Goal: Communication & Community: Answer question/provide support

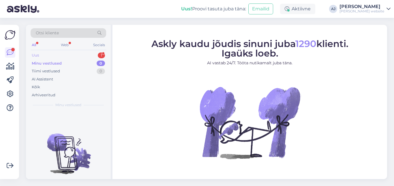
click at [37, 56] on div "Uus" at bounding box center [35, 56] width 7 height 6
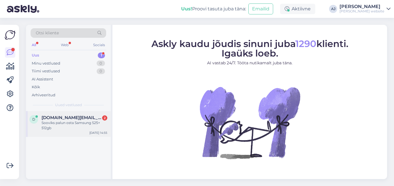
click at [63, 121] on div "Sooviks palun osta Samsung S25+ 512gb" at bounding box center [75, 125] width 66 height 10
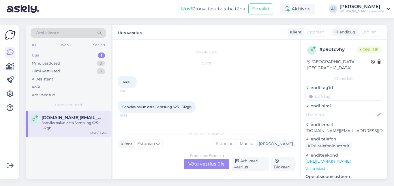
click at [198, 165] on div "Estonian to Estonian Võta vestlus üle" at bounding box center [207, 164] width 46 height 10
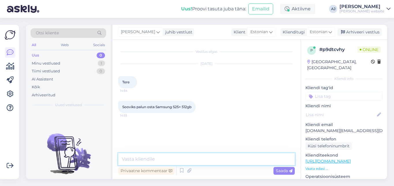
click at [133, 160] on textarea at bounding box center [206, 159] width 177 height 12
type textarea "Tere"
click at [281, 169] on span "Saada" at bounding box center [284, 170] width 17 height 5
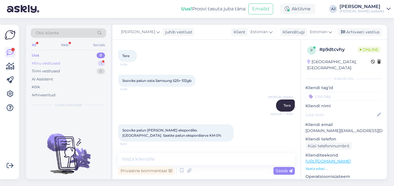
click at [43, 64] on div "Minu vestlused" at bounding box center [46, 64] width 29 height 6
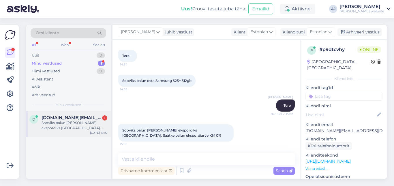
click at [70, 115] on span "[DOMAIN_NAME][EMAIL_ADDRESS][DOMAIN_NAME]" at bounding box center [72, 117] width 60 height 5
click at [134, 163] on textarea at bounding box center [206, 159] width 177 height 12
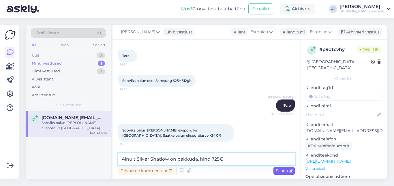
type textarea "Ainult Silver Shadow on pakkuda, hind 725€"
click at [283, 172] on span "Saada" at bounding box center [284, 170] width 17 height 5
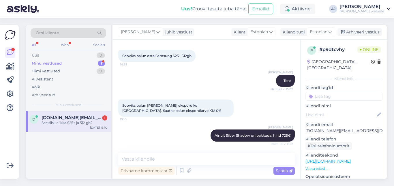
scroll to position [76, 0]
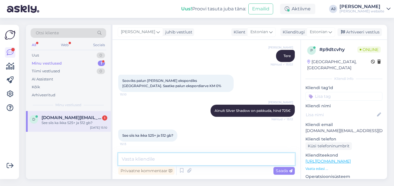
click at [135, 161] on textarea at bounding box center [206, 159] width 177 height 12
type textarea "ikka"
drag, startPoint x: 281, startPoint y: 170, endPoint x: 246, endPoint y: 145, distance: 43.4
click at [281, 170] on span "Saada" at bounding box center [284, 170] width 17 height 5
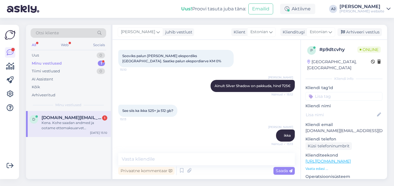
scroll to position [131, 0]
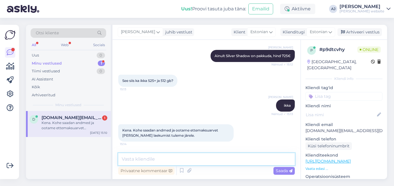
click at [139, 159] on textarea at bounding box center [206, 159] width 177 height 12
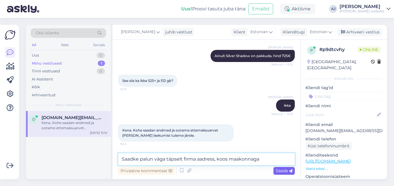
type textarea "Saadke palun väga täpselt firma aadress, koos maakonnaga"
click at [282, 168] on div "Saada" at bounding box center [284, 171] width 21 height 8
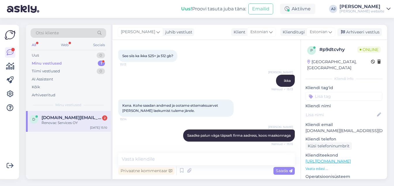
scroll to position [205, 0]
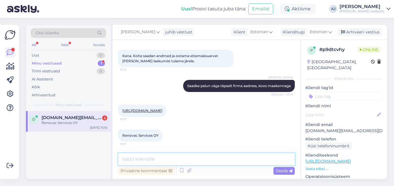
drag, startPoint x: 130, startPoint y: 161, endPoint x: 130, endPoint y: 157, distance: 3.5
click at [131, 160] on textarea at bounding box center [206, 159] width 177 height 12
type textarea "Maakond ka paluks"
drag, startPoint x: 278, startPoint y: 171, endPoint x: 247, endPoint y: 143, distance: 41.5
click at [279, 171] on span "Saada" at bounding box center [284, 170] width 17 height 5
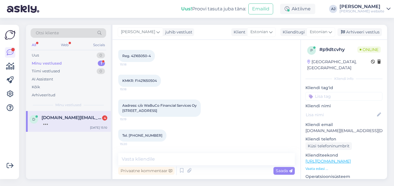
scroll to position [340, 0]
click at [129, 160] on textarea at bounding box center [206, 159] width 177 height 12
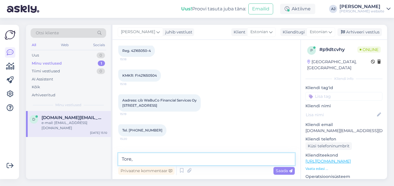
scroll to position [365, 0]
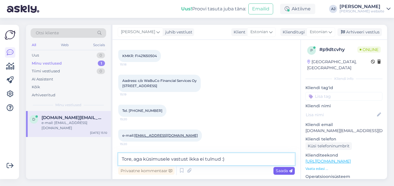
type textarea "Tore, aga küsimusele vastust ikka ei tulnud :)"
click at [284, 169] on span "Saada" at bounding box center [284, 170] width 17 height 5
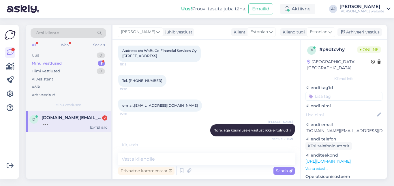
scroll to position [445, 0]
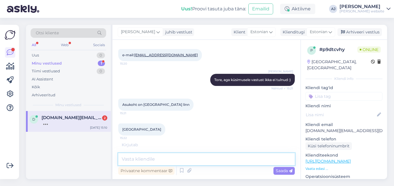
click at [129, 161] on textarea at bounding box center [206, 159] width 177 height 12
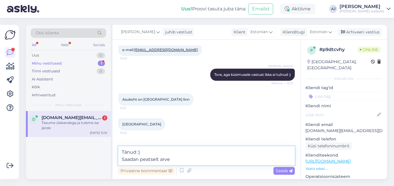
scroll to position [471, 0]
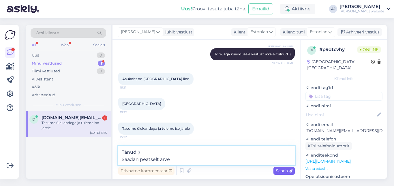
type textarea "Tänud :) Saadan peatselt arve"
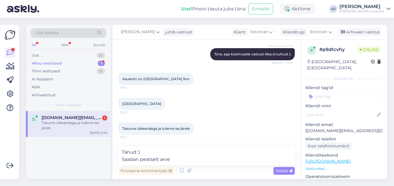
drag, startPoint x: 288, startPoint y: 170, endPoint x: 222, endPoint y: 173, distance: 65.9
click at [287, 170] on span "Saada" at bounding box center [284, 170] width 17 height 5
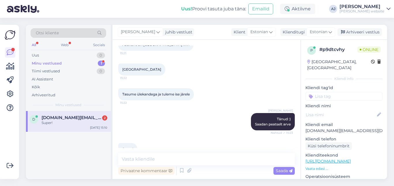
scroll to position [519, 0]
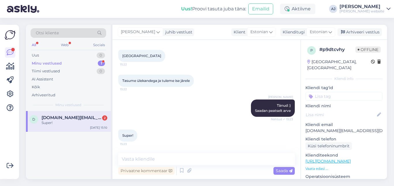
click at [63, 117] on span "[DOMAIN_NAME][EMAIL_ADDRESS][DOMAIN_NAME]" at bounding box center [72, 117] width 60 height 5
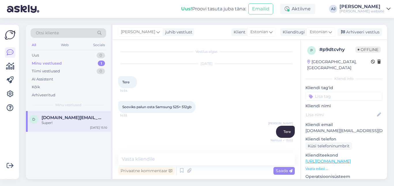
click at [43, 61] on div "Minu vestlused" at bounding box center [47, 64] width 30 height 6
click at [60, 120] on span "[DOMAIN_NAME][EMAIL_ADDRESS][DOMAIN_NAME]" at bounding box center [72, 117] width 60 height 5
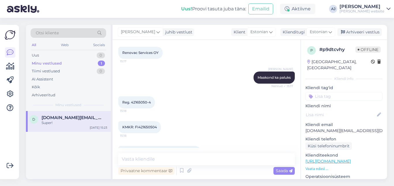
scroll to position [288, 0]
drag, startPoint x: 122, startPoint y: 52, endPoint x: 158, endPoint y: 54, distance: 36.2
click at [158, 54] on span "Renovac Services OY" at bounding box center [140, 53] width 36 height 4
copy span "Renovac Services OY"
click at [143, 126] on span "KMKR: FI421650504" at bounding box center [139, 127] width 35 height 4
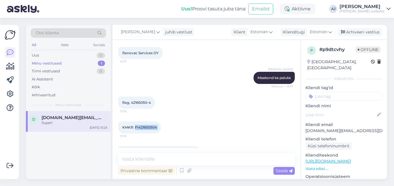
click at [143, 126] on span "KMKR: FI421650504" at bounding box center [139, 127] width 35 height 4
copy div "FI421650504 15:18"
drag, startPoint x: 152, startPoint y: 102, endPoint x: 132, endPoint y: 103, distance: 20.5
click at [132, 103] on div "Reg. 42165050-4 15:18" at bounding box center [136, 103] width 37 height 12
copy span "42165050-4"
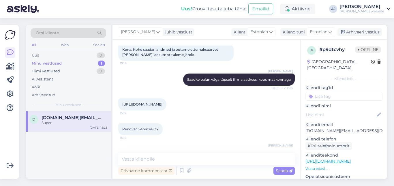
scroll to position [211, 0]
click at [160, 105] on link "[URL][DOMAIN_NAME]" at bounding box center [142, 105] width 40 height 4
click at [137, 161] on textarea at bounding box center [206, 159] width 177 height 12
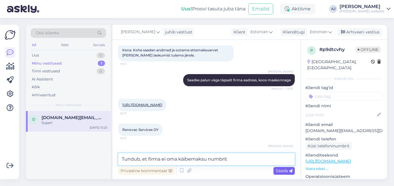
type textarea "Tundub, et firma ei oma käibemaksu numbrit"
click at [286, 170] on span "Saada" at bounding box center [284, 170] width 17 height 5
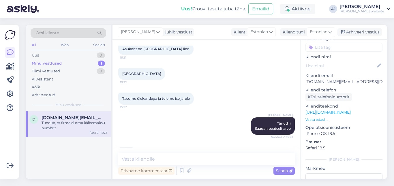
scroll to position [0, 0]
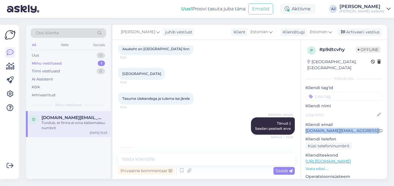
drag, startPoint x: 370, startPoint y: 125, endPoint x: 307, endPoint y: 126, distance: 62.9
click at [307, 128] on p "[DOMAIN_NAME][EMAIL_ADDRESS][DOMAIN_NAME]" at bounding box center [344, 131] width 77 height 6
copy p "[DOMAIN_NAME][EMAIL_ADDRESS][DOMAIN_NAME]"
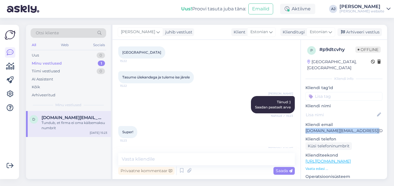
scroll to position [544, 0]
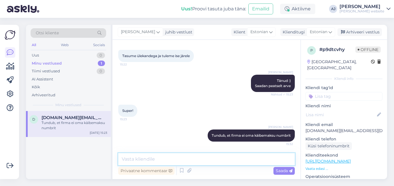
click at [128, 161] on textarea at bounding box center [206, 159] width 177 height 12
type textarea "Saame sel juhul [PERSON_NAME] Eesti käibemaksuga arve"
click at [279, 171] on span "Saada" at bounding box center [284, 170] width 17 height 5
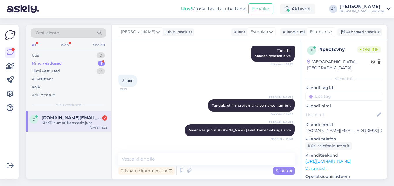
scroll to position [654, 0]
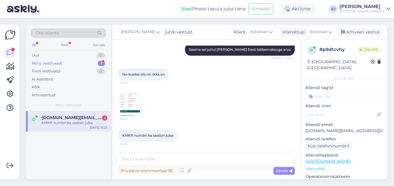
click at [130, 107] on img at bounding box center [130, 105] width 23 height 23
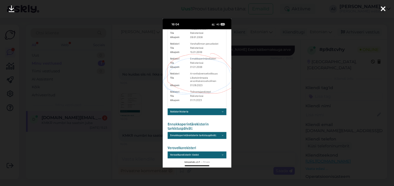
click at [202, 84] on img at bounding box center [197, 93] width 68 height 149
click at [12, 7] on icon at bounding box center [12, 9] width 6 height 8
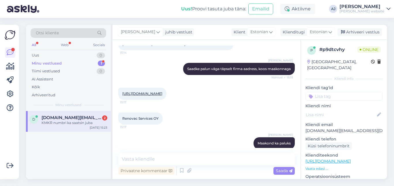
scroll to position [222, 0]
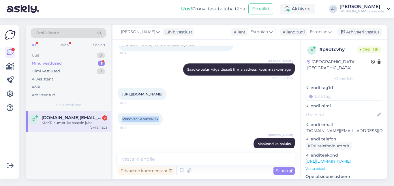
drag, startPoint x: 123, startPoint y: 118, endPoint x: 158, endPoint y: 119, distance: 35.8
click at [158, 119] on span "Renovac Services OY" at bounding box center [140, 119] width 36 height 4
copy span "Renovac Services OY"
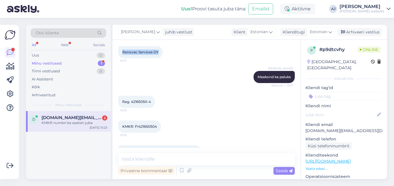
scroll to position [289, 0]
click at [140, 127] on span "KMKR: FI421650504" at bounding box center [139, 126] width 35 height 4
copy div "FI421650504 15:18"
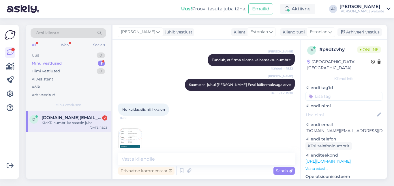
scroll to position [654, 0]
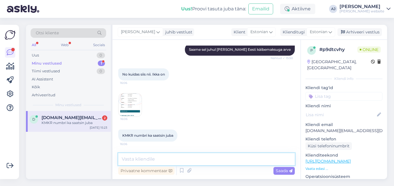
click at [138, 161] on textarea at bounding box center [206, 159] width 177 height 12
paste textarea "[URL][DOMAIN_NAME]"
type textarea "[URL][DOMAIN_NAME]"
click at [279, 170] on span "Saada" at bounding box center [284, 170] width 17 height 5
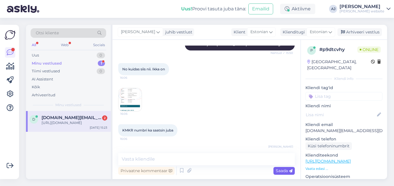
scroll to position [684, 0]
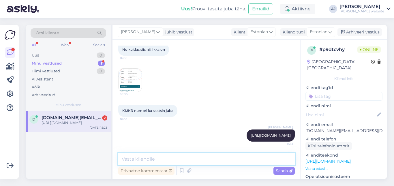
click at [130, 160] on textarea at bounding box center [206, 159] width 177 height 12
paste textarea "Ei. Käibemaksukohustuslasena registreerimise number piiriüleste tehingute tegem…"
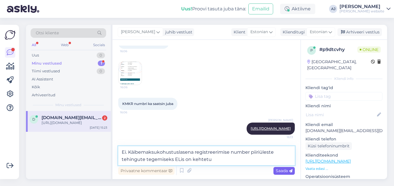
type textarea "Ei. Käibemaksukohustuslasena registreerimise number piiriüleste tehingute tegem…"
click at [283, 169] on span "Saada" at bounding box center [284, 170] width 17 height 5
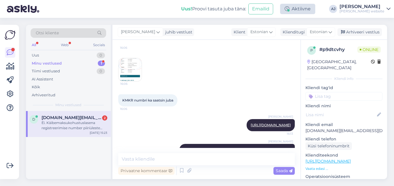
scroll to position [714, 0]
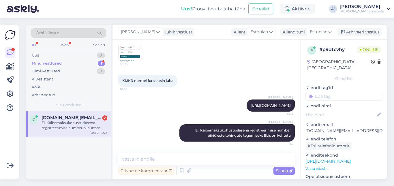
click at [59, 116] on span "[DOMAIN_NAME][EMAIL_ADDRESS][DOMAIN_NAME]" at bounding box center [72, 117] width 60 height 5
click at [56, 119] on span "[DOMAIN_NAME][EMAIL_ADDRESS][DOMAIN_NAME]" at bounding box center [72, 117] width 60 height 5
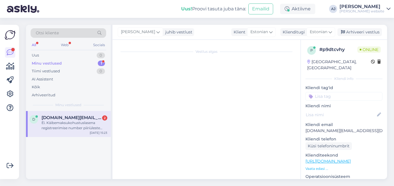
scroll to position [0, 0]
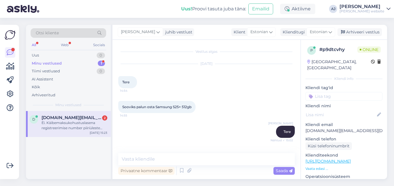
click at [42, 61] on div "Minu vestlused" at bounding box center [47, 64] width 30 height 6
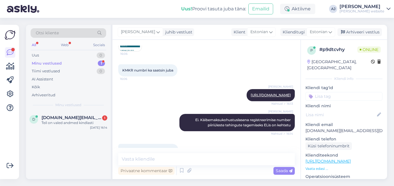
scroll to position [764, 0]
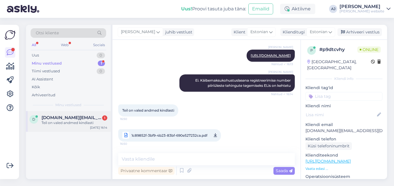
click at [62, 120] on span "[DOMAIN_NAME][EMAIL_ADDRESS][DOMAIN_NAME]" at bounding box center [72, 117] width 60 height 5
click at [179, 135] on span "1c89852f-3bf9-4b23-83bf-690e527232ca.pdf" at bounding box center [170, 135] width 76 height 7
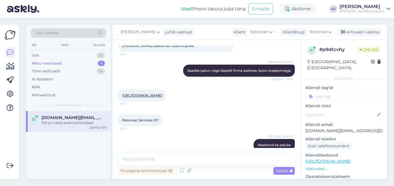
scroll to position [221, 0]
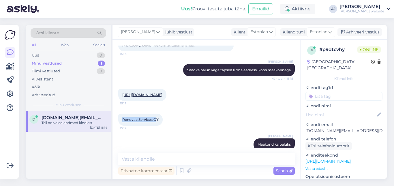
drag, startPoint x: 122, startPoint y: 119, endPoint x: 157, endPoint y: 121, distance: 35.9
click at [157, 121] on div "Renovac Services OY 15:17" at bounding box center [140, 120] width 44 height 12
copy span "Renovac Services O"
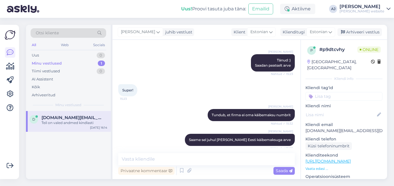
scroll to position [764, 0]
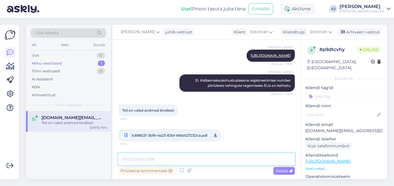
click at [139, 159] on textarea at bounding box center [206, 159] width 177 height 12
type textarea "Päris huvitavad andmed :)"
click at [285, 170] on span "Saada" at bounding box center [284, 170] width 17 height 5
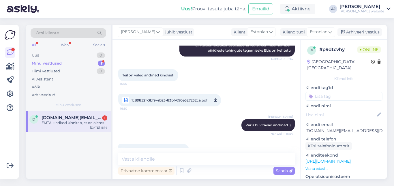
scroll to position [814, 0]
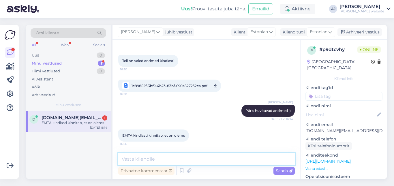
click at [137, 159] on textarea at bounding box center [206, 159] width 177 height 12
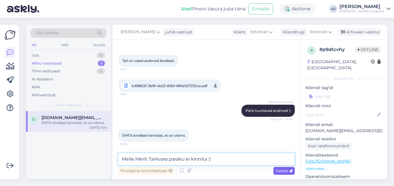
type textarea "Meile Merit Tarkvara paraku ei kinnita :("
click at [283, 169] on span "Saada" at bounding box center [284, 170] width 17 height 5
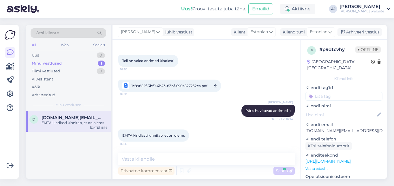
scroll to position [839, 0]
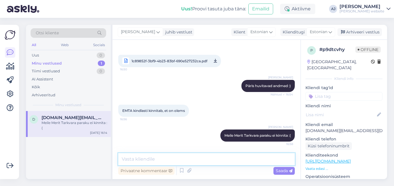
click at [135, 160] on textarea at bounding box center [206, 159] width 177 height 12
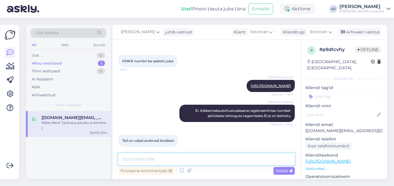
scroll to position [723, 0]
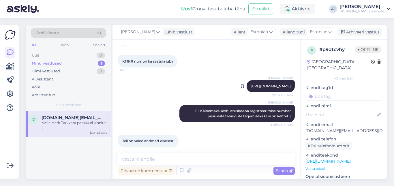
click at [251, 88] on link "[URL][DOMAIN_NAME]" at bounding box center [271, 86] width 40 height 4
click at [144, 160] on textarea at bounding box center [206, 159] width 177 height 12
type textarea "VIES platvorm samuti"
click at [282, 172] on span "Saada" at bounding box center [284, 170] width 17 height 5
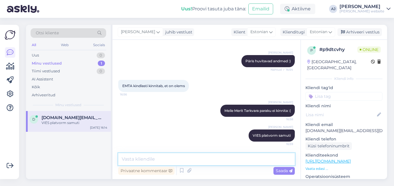
click at [140, 160] on textarea at bounding box center [206, 159] width 177 height 12
paste textarea "R&H Group Oy"
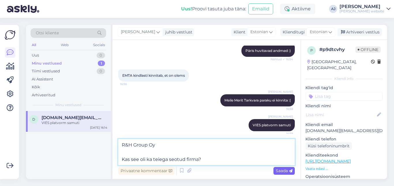
type textarea "R&H Group Oy Kas see oli ka teiega seotud firma?"
click at [286, 171] on span "Saada" at bounding box center [284, 170] width 17 height 5
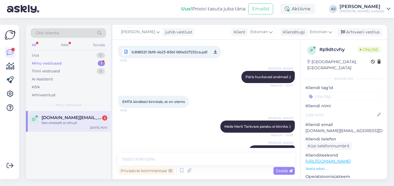
scroll to position [949, 0]
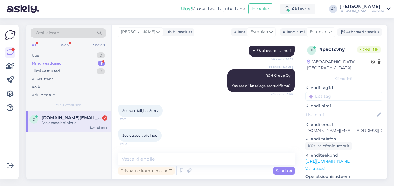
click at [52, 63] on div "Minu vestlused" at bounding box center [47, 64] width 30 height 6
click at [72, 117] on span "[DOMAIN_NAME][EMAIL_ADDRESS][DOMAIN_NAME]" at bounding box center [72, 117] width 60 height 5
click at [137, 160] on textarea at bounding box center [206, 159] width 177 height 12
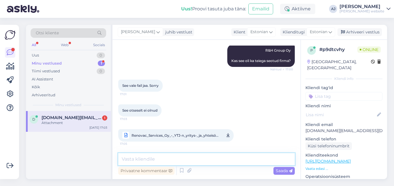
type textarea "S"
click at [227, 135] on icon at bounding box center [228, 135] width 3 height 7
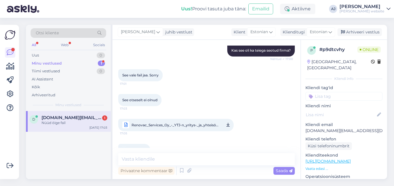
scroll to position [999, 0]
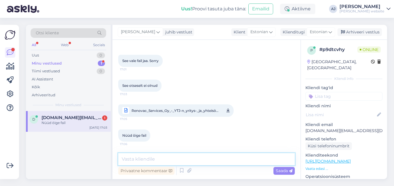
click at [134, 160] on textarea at bounding box center [206, 159] width 177 height 12
type textarea "Käibemaksu numbrit ei kusagil"
click at [279, 171] on span "Saada" at bounding box center [284, 170] width 17 height 5
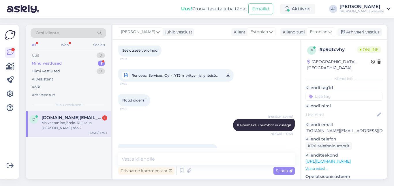
scroll to position [1048, 0]
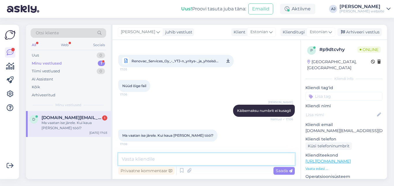
click at [129, 160] on textarea at bounding box center [206, 159] width 177 height 12
type textarea "6ni"
click at [276, 171] on span "Saada" at bounding box center [284, 170] width 17 height 5
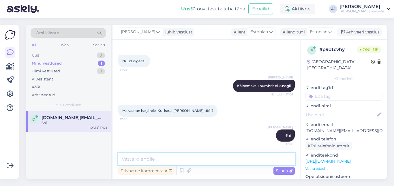
click at [128, 158] on textarea at bounding box center [206, 159] width 177 height 12
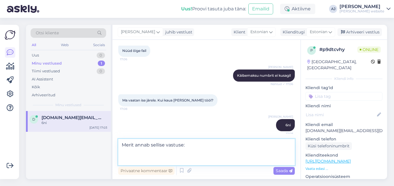
paste textarea "Käibemaksu kohuslase numbrit ei leitud. Palun kontrolli sisestatud numbrit."
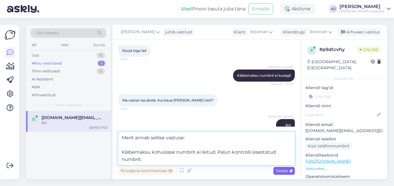
type textarea "Merit annab sellise vastuse: Käibemaksu kohuslase numbrit ei leitud. Palun kont…"
click at [287, 171] on span "Saada" at bounding box center [284, 170] width 17 height 5
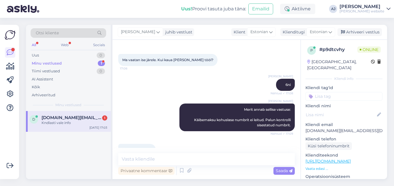
scroll to position [1138, 0]
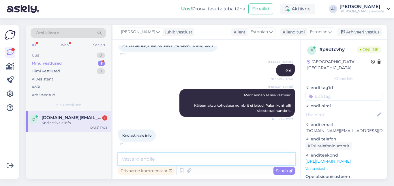
click at [131, 158] on textarea at bounding box center [206, 159] width 177 height 12
type textarea "Tahaks loota :)"
click at [283, 171] on span "Saada" at bounding box center [284, 170] width 17 height 5
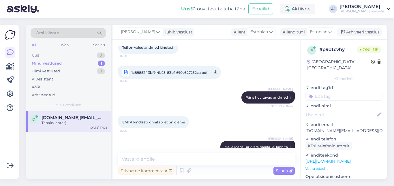
scroll to position [817, 0]
click at [217, 77] on icon at bounding box center [215, 72] width 3 height 7
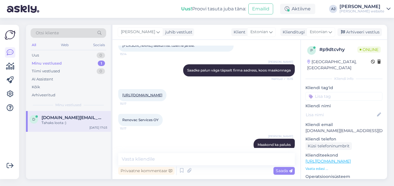
scroll to position [221, 0]
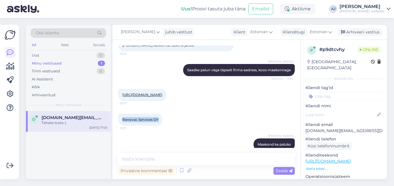
drag, startPoint x: 122, startPoint y: 119, endPoint x: 158, endPoint y: 117, distance: 35.6
click at [158, 117] on div "Renovac Services OY 15:17" at bounding box center [140, 120] width 44 height 12
copy span "Renovac Services OY"
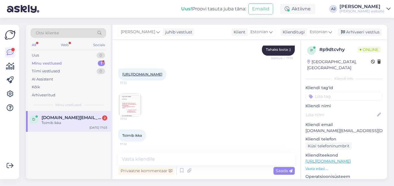
click at [56, 117] on span "[DOMAIN_NAME][EMAIL_ADDRESS][DOMAIN_NAME]" at bounding box center [72, 117] width 60 height 5
click at [130, 106] on img at bounding box center [130, 105] width 23 height 23
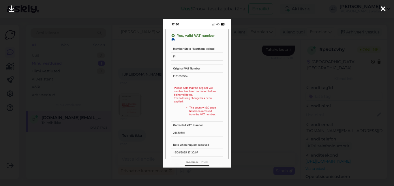
click at [384, 8] on icon at bounding box center [383, 9] width 5 height 8
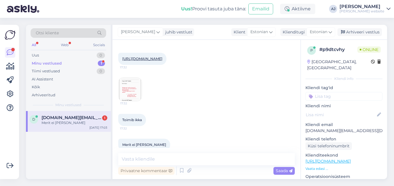
scroll to position [1279, 0]
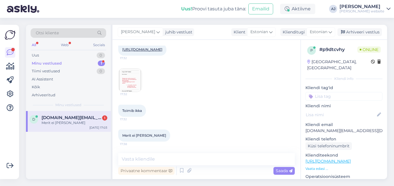
click at [72, 119] on span "[DOMAIN_NAME][EMAIL_ADDRESS][DOMAIN_NAME]" at bounding box center [72, 117] width 60 height 5
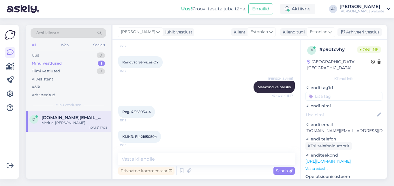
scroll to position [279, 0]
drag, startPoint x: 122, startPoint y: 60, endPoint x: 159, endPoint y: 59, distance: 36.7
click at [159, 59] on div "Renovac Services OY 15:17" at bounding box center [140, 62] width 44 height 12
copy span "Renovac Services OY"
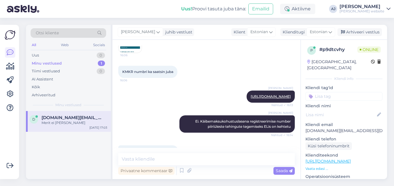
scroll to position [712, 0]
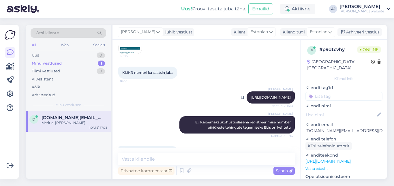
click at [251, 100] on link "[URL][DOMAIN_NAME]" at bounding box center [271, 97] width 40 height 4
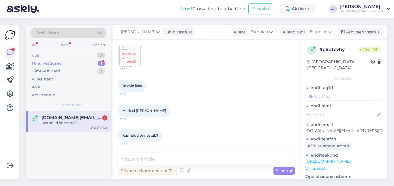
click at [130, 56] on img at bounding box center [130, 55] width 23 height 23
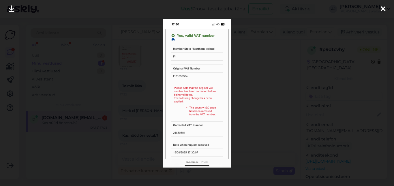
click at [384, 8] on icon at bounding box center [383, 9] width 5 height 8
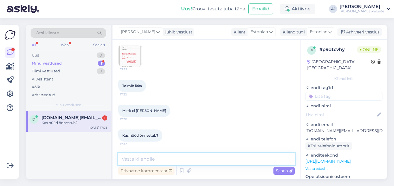
click at [136, 159] on textarea at bounding box center [206, 159] width 177 height 12
type textarea "Mis portaalis [PERSON_NAME] kontrollisite?"
click at [277, 172] on span "Saada" at bounding box center [284, 170] width 17 height 5
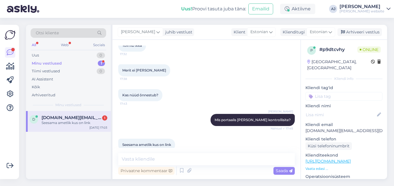
scroll to position [1354, 0]
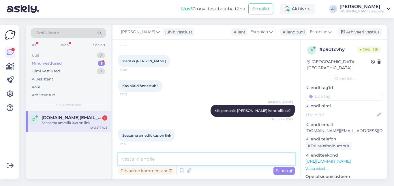
click at [143, 162] on textarea at bounding box center [206, 159] width 177 height 12
type textarea "Vastus seal endiselt Ei"
click at [279, 172] on span "Saada" at bounding box center [284, 170] width 17 height 5
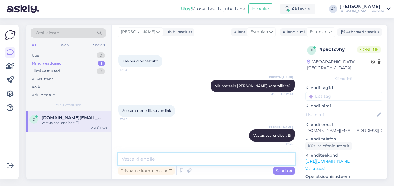
click at [139, 158] on textarea at bounding box center [206, 159] width 177 height 12
type textarea "Ise ei ole siis selle firma juhatuses?"
click at [279, 173] on span "Saada" at bounding box center [284, 170] width 17 height 5
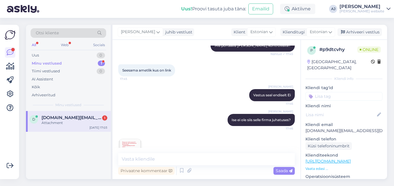
scroll to position [1440, 0]
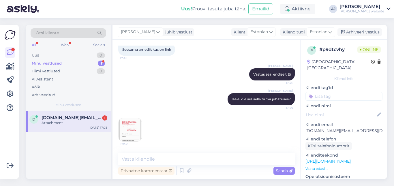
click at [130, 124] on img at bounding box center [130, 129] width 23 height 23
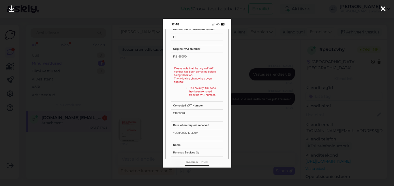
click at [382, 6] on icon at bounding box center [383, 9] width 5 height 8
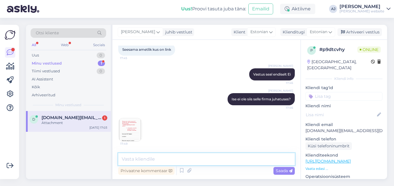
click at [130, 160] on textarea at bounding box center [206, 159] width 177 height 12
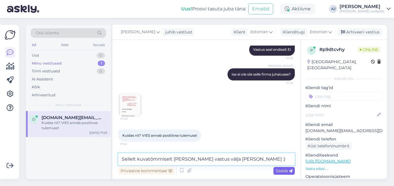
type textarea "Sellelt kuvatõmmiselt [PERSON_NAME] vastus välja [PERSON_NAME] :)"
click at [280, 171] on span "Saada" at bounding box center [284, 170] width 17 height 5
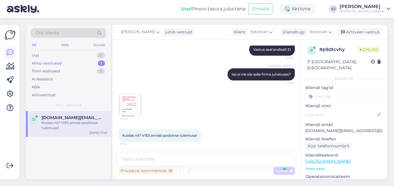
scroll to position [1489, 0]
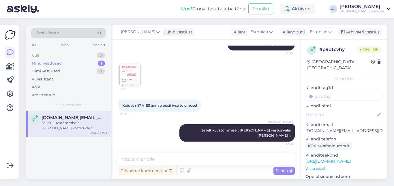
click at [128, 79] on img at bounding box center [130, 75] width 23 height 23
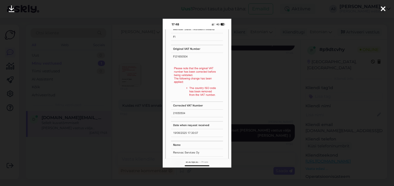
click at [383, 6] on icon at bounding box center [383, 9] width 5 height 8
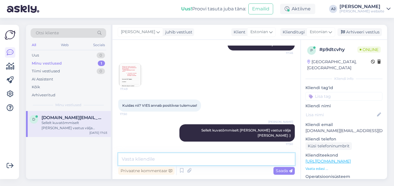
click at [132, 160] on textarea at bounding box center [206, 159] width 177 height 12
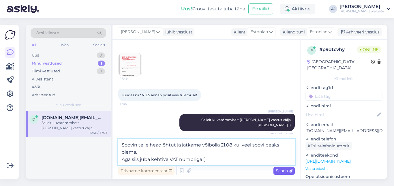
type textarea "Soovin teile head õhtut ja jätkame võibolla 21.08 kui veel soovi peaks olema. A…"
click at [284, 170] on span "Saada" at bounding box center [284, 170] width 17 height 5
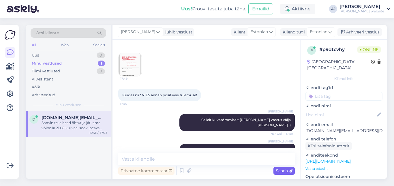
scroll to position [1525, 0]
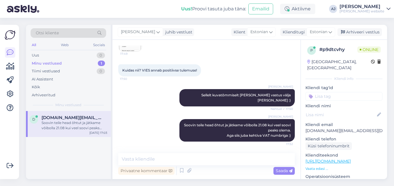
click at [130, 51] on img at bounding box center [130, 39] width 23 height 23
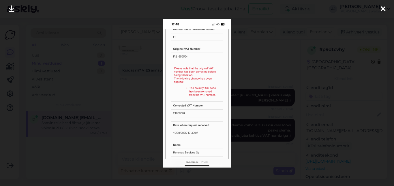
click at [384, 8] on icon at bounding box center [383, 9] width 5 height 8
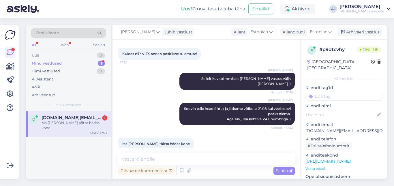
scroll to position [1549, 0]
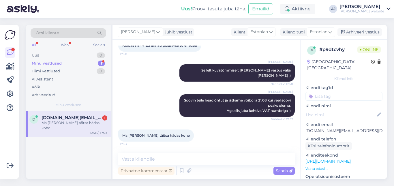
click at [50, 115] on div "d [DOMAIN_NAME][EMAIL_ADDRESS][DOMAIN_NAME] 1 Ma [PERSON_NAME] täitsa hädas koh…" at bounding box center [68, 124] width 85 height 26
click at [132, 159] on textarea at bounding box center [206, 159] width 177 height 12
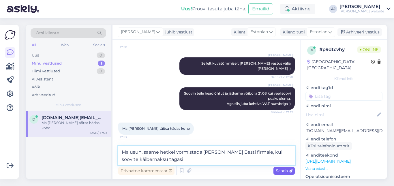
type textarea "Ma usun, saame hetkel vormistada [PERSON_NAME] Eesti firmale, kui soovite käibe…"
click at [287, 170] on span "Saada" at bounding box center [284, 170] width 17 height 5
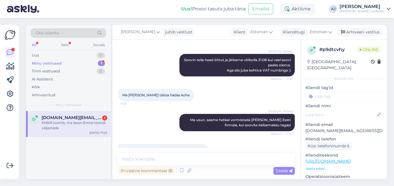
scroll to position [1604, 0]
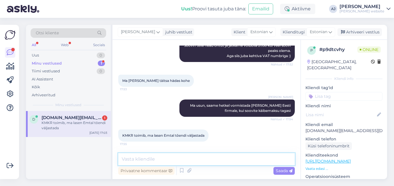
click at [132, 158] on textarea at bounding box center [206, 159] width 177 height 12
type textarea "See võiks siis ikka registrites ka toimida"
click at [277, 171] on span "Saada" at bounding box center [284, 170] width 17 height 5
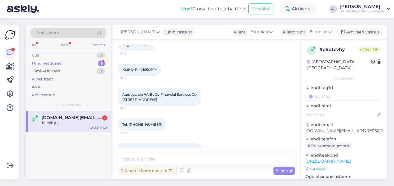
scroll to position [345, 0]
click at [143, 71] on span "KMKR: FI421650504" at bounding box center [139, 70] width 35 height 4
copy div "FI421650504 15:18"
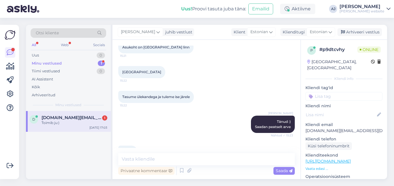
scroll to position [499, 0]
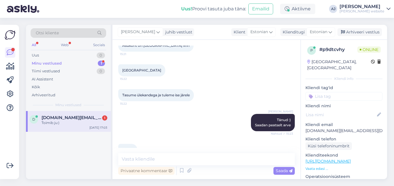
click at [80, 116] on span "[DOMAIN_NAME][EMAIL_ADDRESS][DOMAIN_NAME]" at bounding box center [72, 117] width 60 height 5
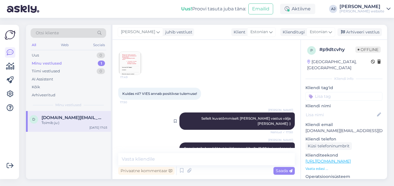
scroll to position [1490, 0]
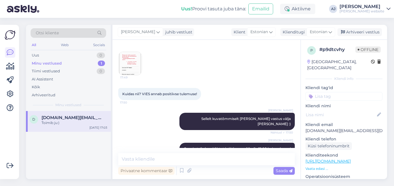
click at [133, 75] on img at bounding box center [130, 63] width 23 height 23
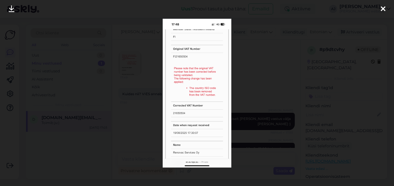
click at [384, 7] on icon at bounding box center [383, 9] width 5 height 8
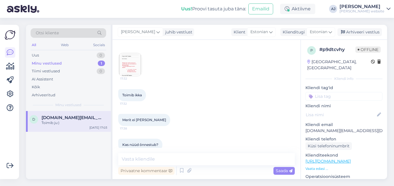
scroll to position [1279, 0]
click at [123, 77] on img at bounding box center [130, 64] width 23 height 23
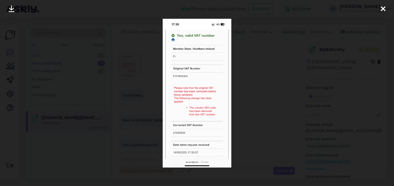
click at [383, 8] on icon at bounding box center [383, 9] width 5 height 8
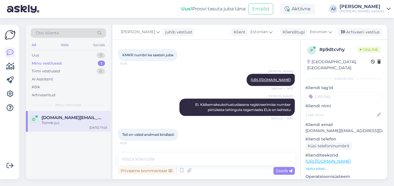
scroll to position [730, 0]
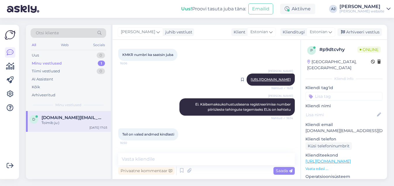
click at [251, 82] on link "[URL][DOMAIN_NAME]" at bounding box center [271, 79] width 40 height 4
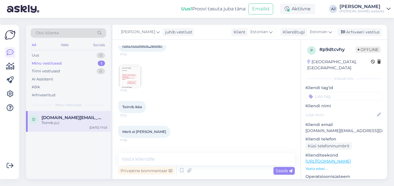
scroll to position [1269, 0]
click at [122, 87] on img at bounding box center [130, 75] width 23 height 23
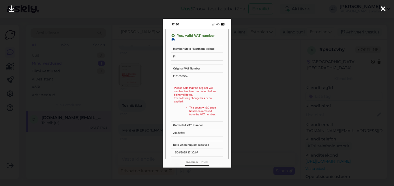
click at [383, 6] on icon at bounding box center [383, 9] width 5 height 8
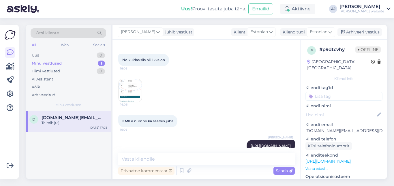
scroll to position [664, 0]
click at [138, 91] on img at bounding box center [130, 90] width 23 height 23
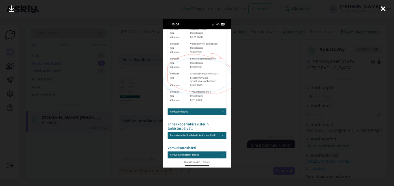
click at [382, 7] on icon at bounding box center [383, 9] width 5 height 8
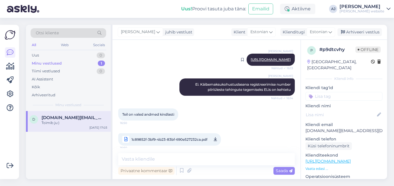
scroll to position [750, 0]
